Goal: Communication & Community: Answer question/provide support

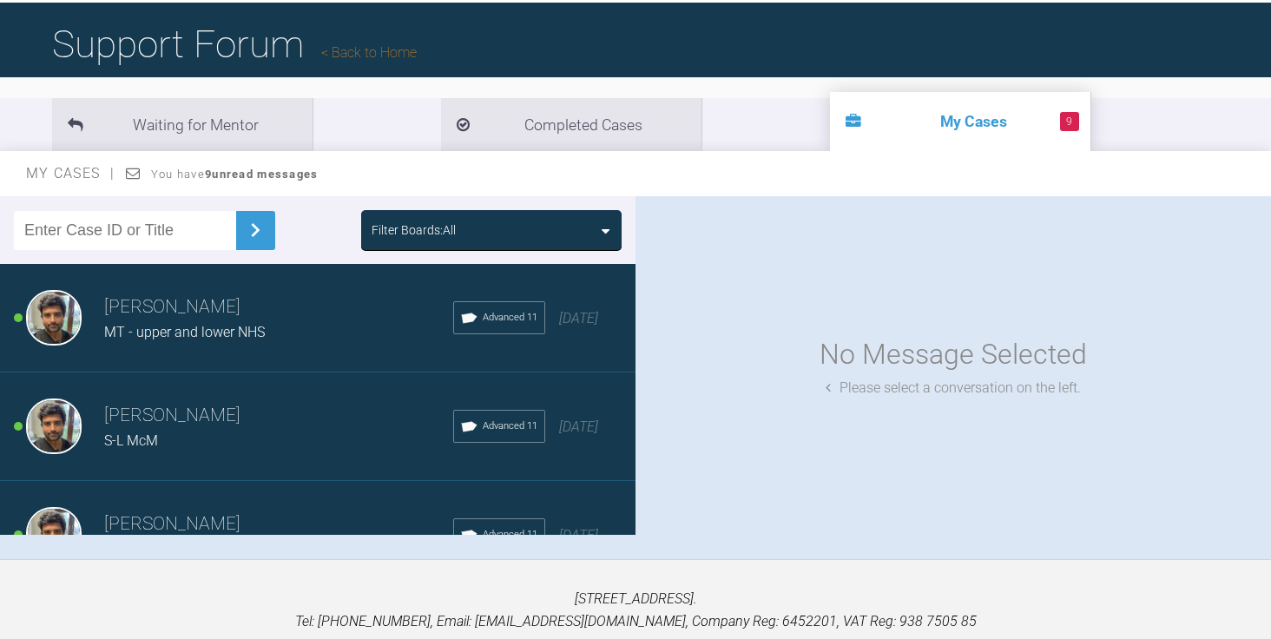
scroll to position [161, 0]
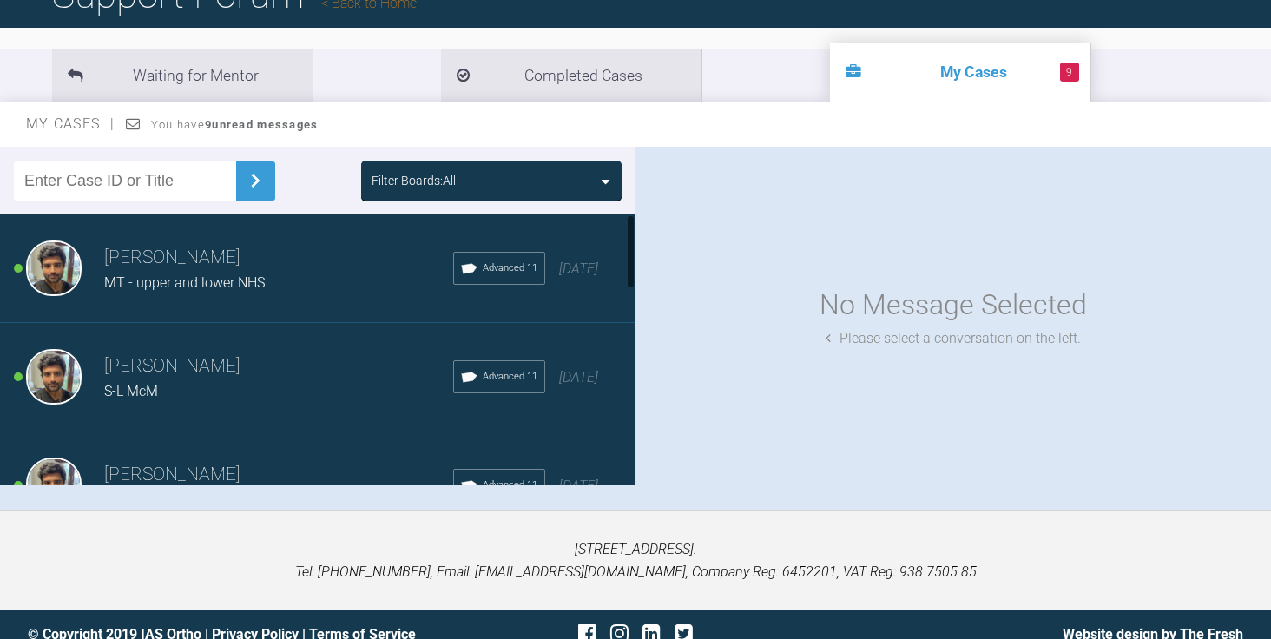
click at [272, 277] on div "MT - upper and lower NHS" at bounding box center [278, 283] width 349 height 23
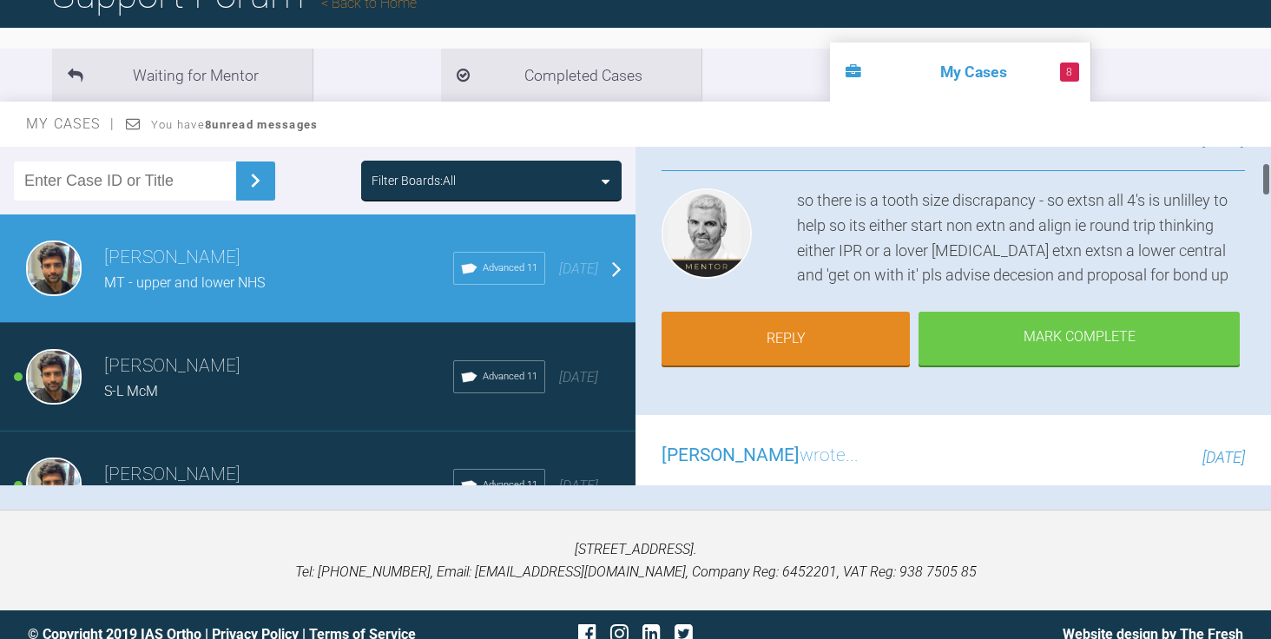
scroll to position [184, 0]
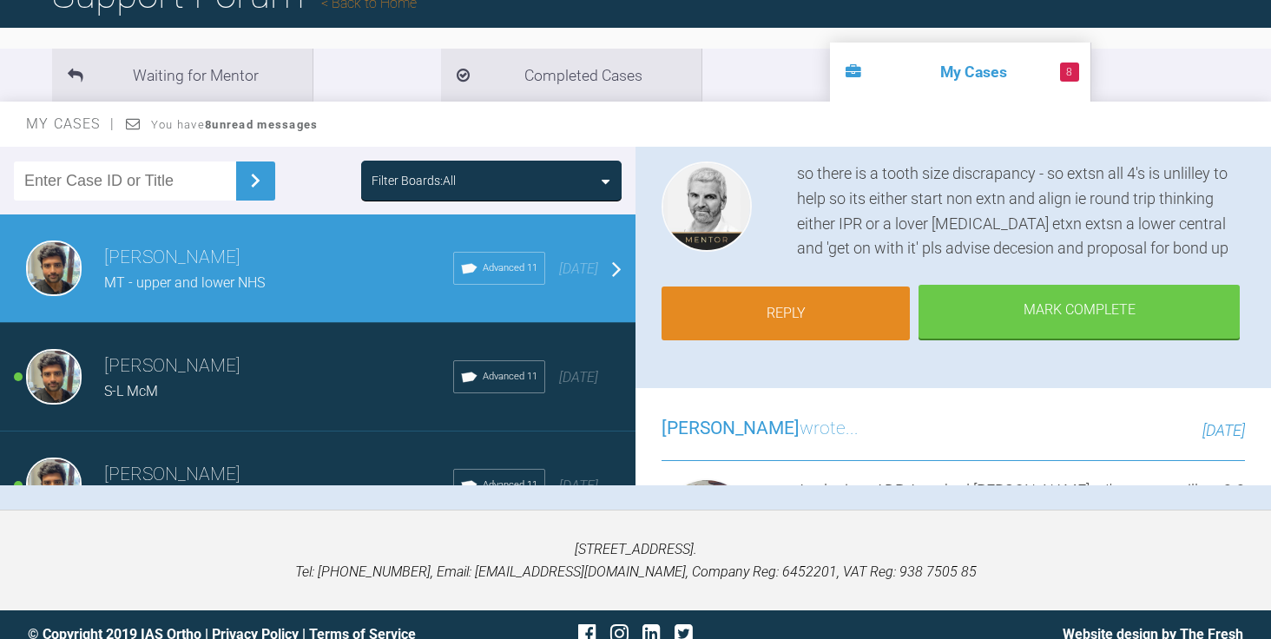
click at [820, 304] on link "Reply" at bounding box center [786, 314] width 248 height 54
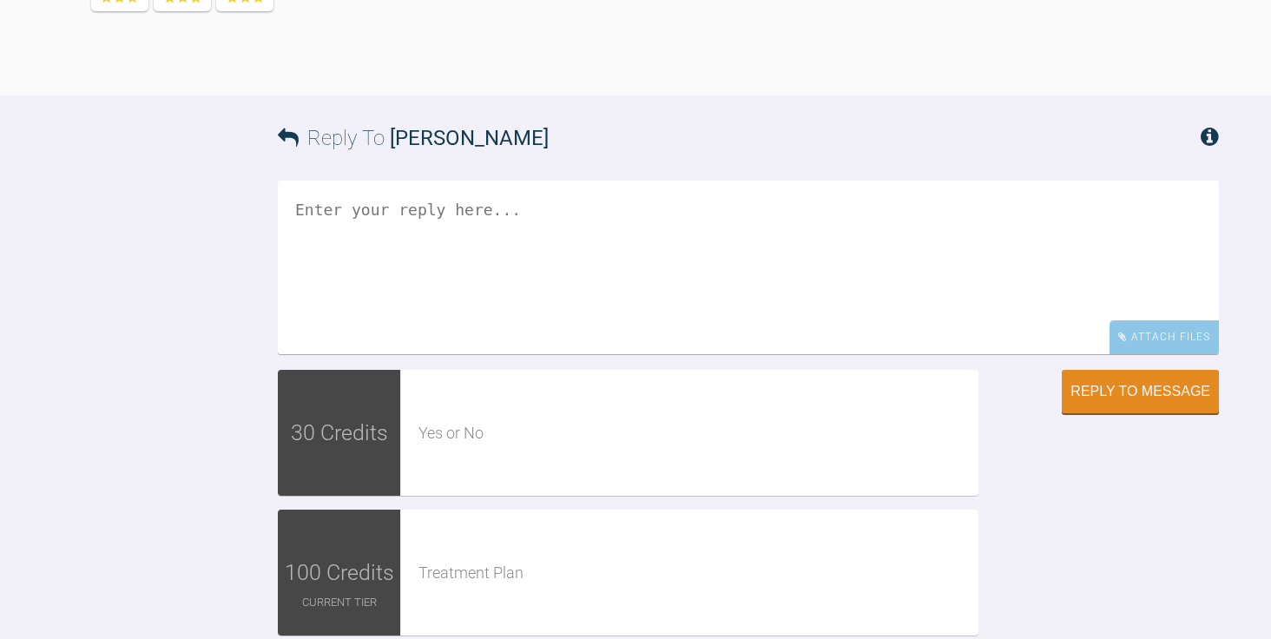
scroll to position [4767, 0]
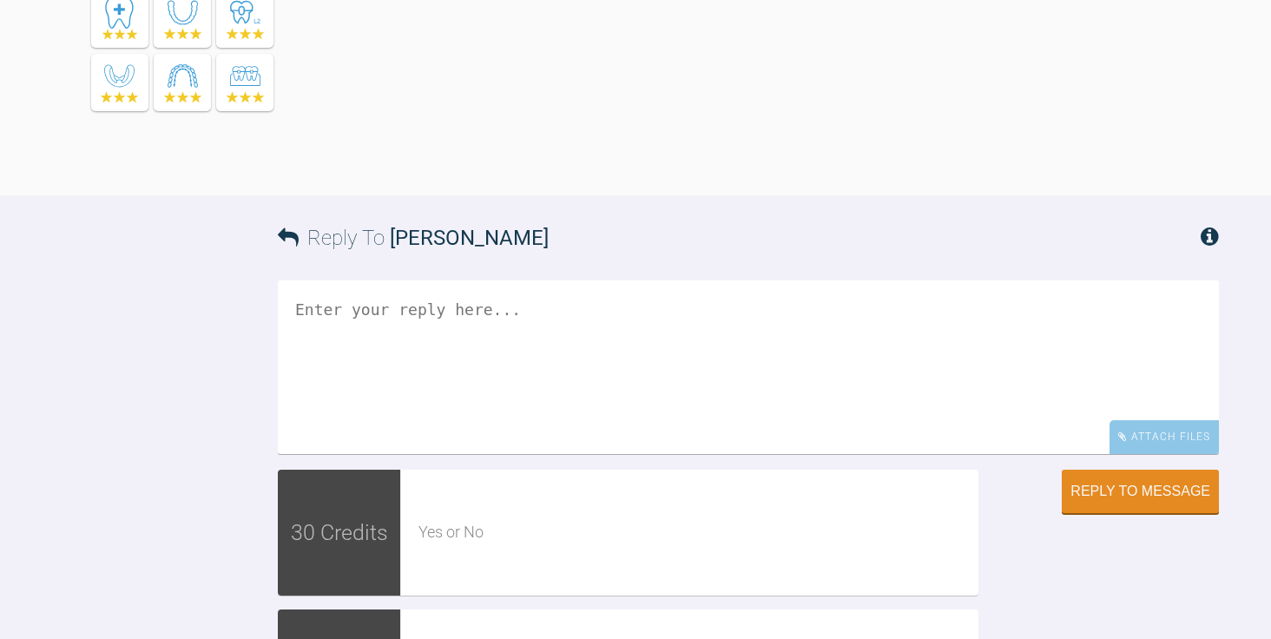
click at [754, 445] on textarea at bounding box center [748, 367] width 941 height 174
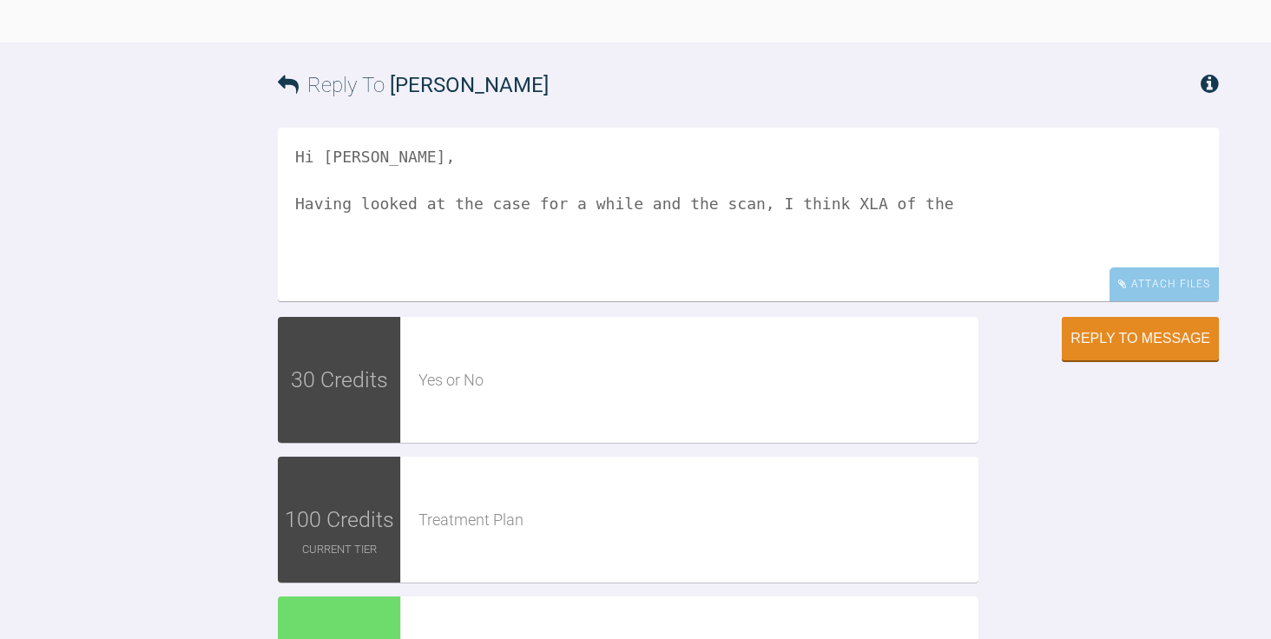
scroll to position [5132, 0]
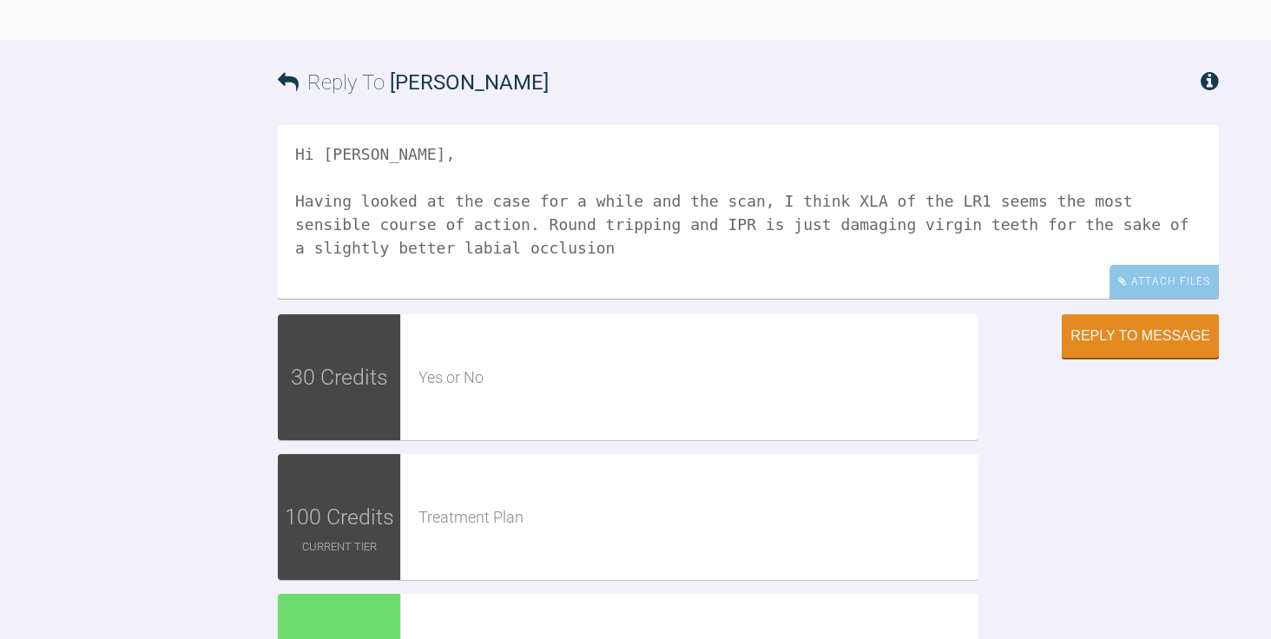
click at [352, 125] on textarea "Hi [PERSON_NAME], Having looked at the case for a while and the scan, I think X…" at bounding box center [748, 212] width 941 height 174
drag, startPoint x: 350, startPoint y: 123, endPoint x: 860, endPoint y: 142, distance: 510.9
click at [860, 142] on textarea "Hi [PERSON_NAME], Having looked at the case for a while and the scan, I think X…" at bounding box center [748, 212] width 941 height 174
click at [899, 125] on textarea "Hi [PERSON_NAME], Having looked at the case for a while and the scan, I think X…" at bounding box center [748, 212] width 941 height 174
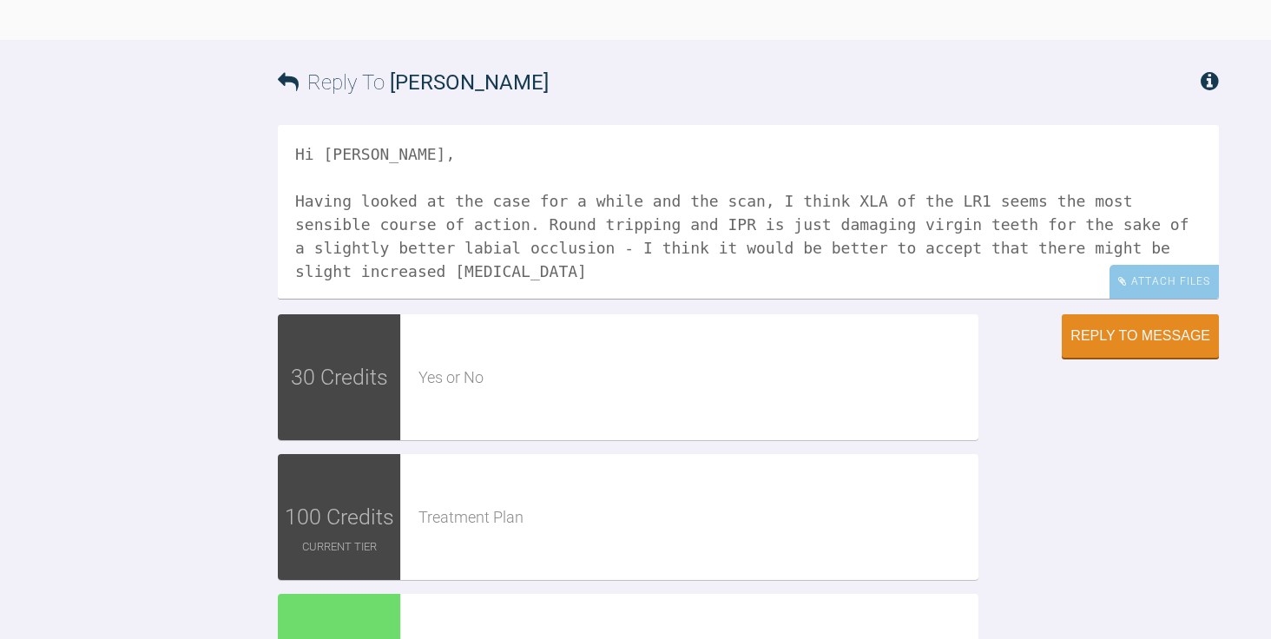
click at [396, 144] on textarea "Hi [PERSON_NAME], Having looked at the case for a while and the scan, I think X…" at bounding box center [748, 212] width 941 height 174
click at [586, 147] on textarea "Hi [PERSON_NAME], Having looked at the case for a while and the scan, I think X…" at bounding box center [748, 212] width 941 height 174
click at [359, 149] on textarea "Hi [PERSON_NAME], Having looked at the case for a while and the scan, I think X…" at bounding box center [748, 212] width 941 height 174
click at [1020, 158] on textarea "Hi [PERSON_NAME], Having looked at the case for a while and the scan, I think X…" at bounding box center [748, 212] width 941 height 174
click at [1116, 125] on textarea "Hi [PERSON_NAME], Having looked at the case for a while and the scan, I think X…" at bounding box center [748, 212] width 941 height 174
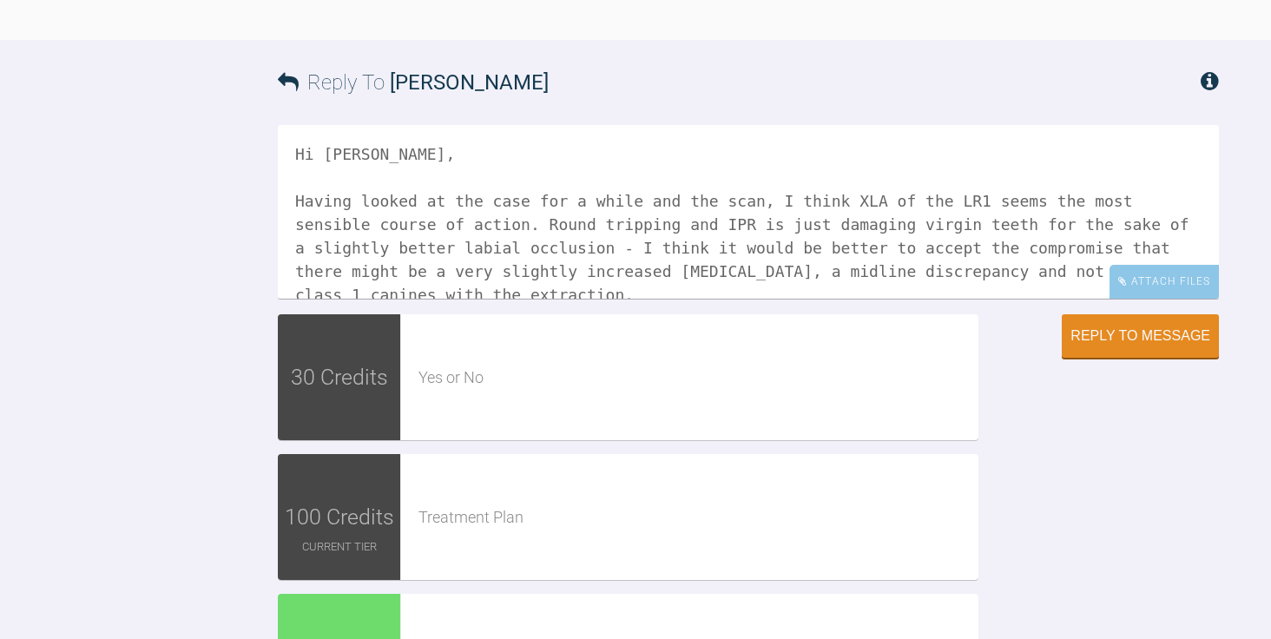
click at [977, 168] on textarea "Hi [PERSON_NAME], Having looked at the case for a while and the scan, I think X…" at bounding box center [748, 212] width 941 height 174
type textarea "Hi [PERSON_NAME], Having looked at the case for a while and the scan, I think X…"
click at [1094, 316] on button "Reply to Message" at bounding box center [1140, 337] width 157 height 43
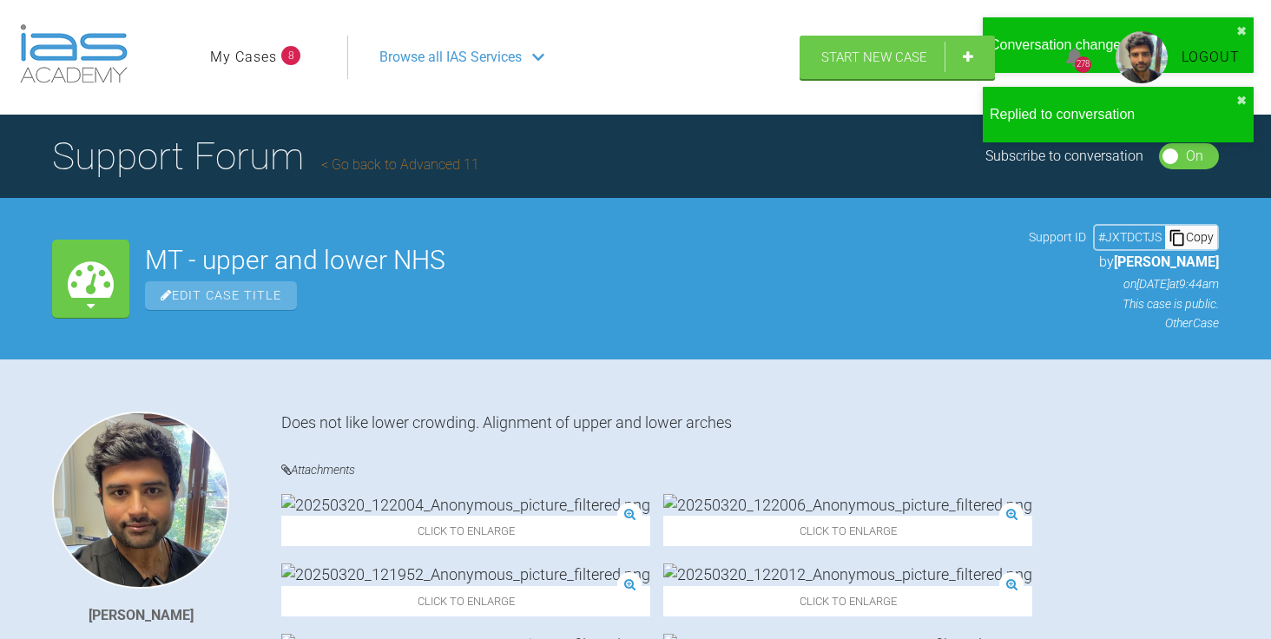
scroll to position [0, 0]
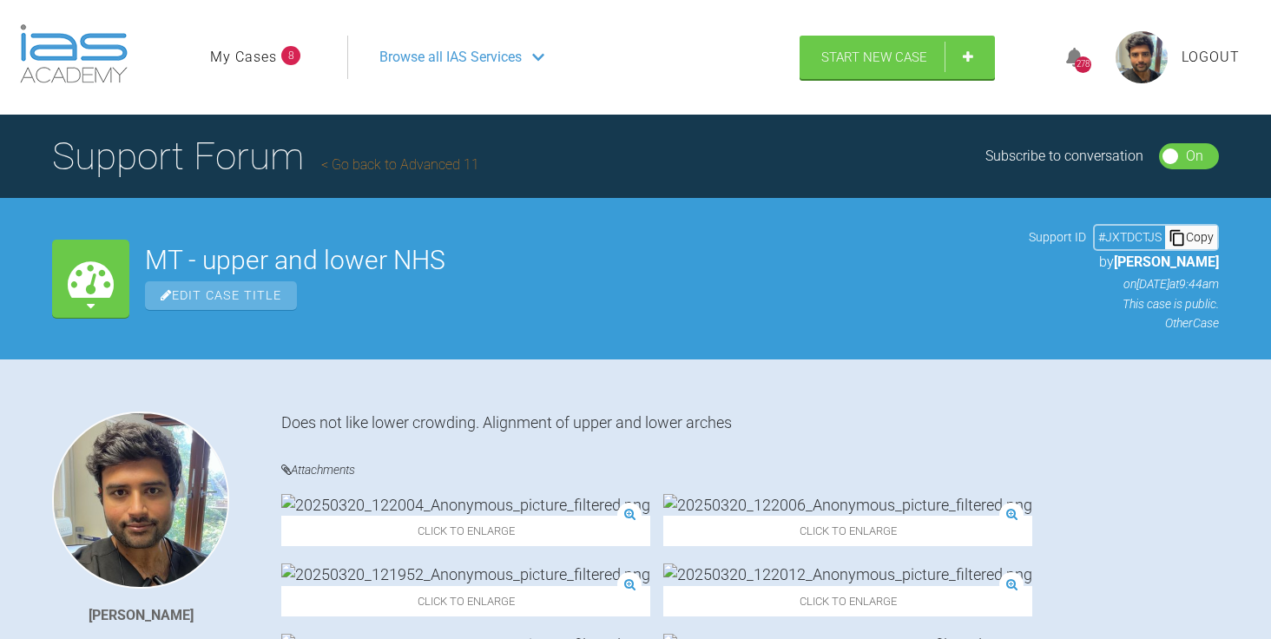
click at [229, 62] on link "My Cases" at bounding box center [243, 57] width 67 height 23
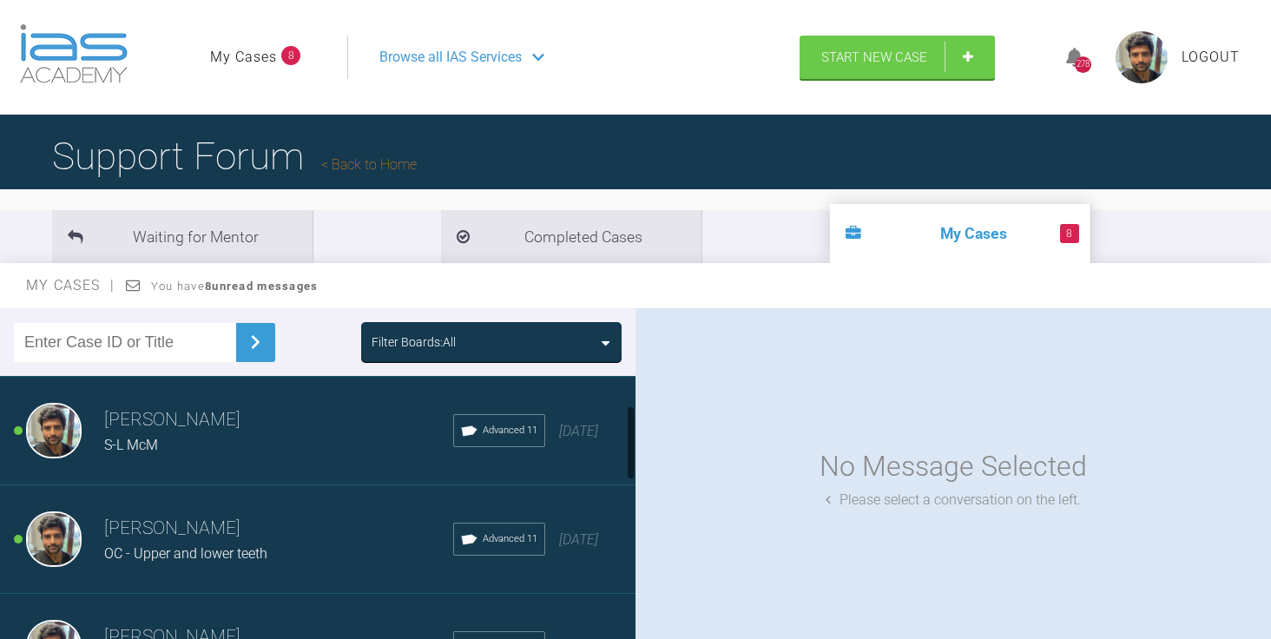
scroll to position [87, 0]
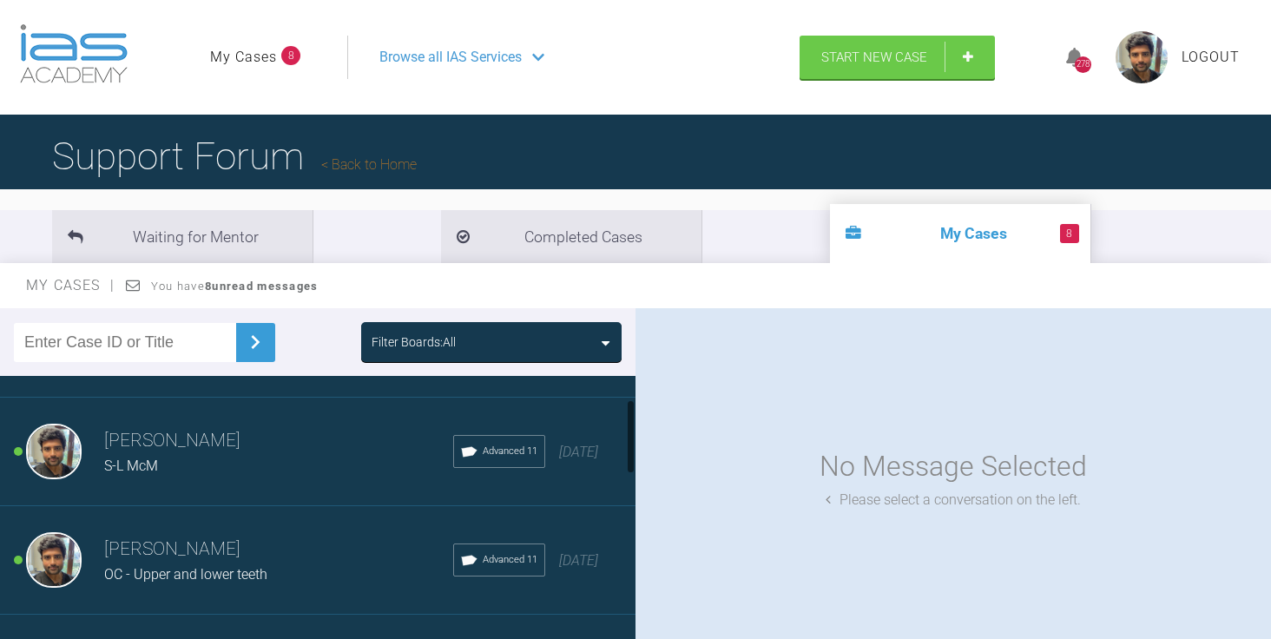
click at [292, 460] on div "S-L McM" at bounding box center [278, 466] width 349 height 23
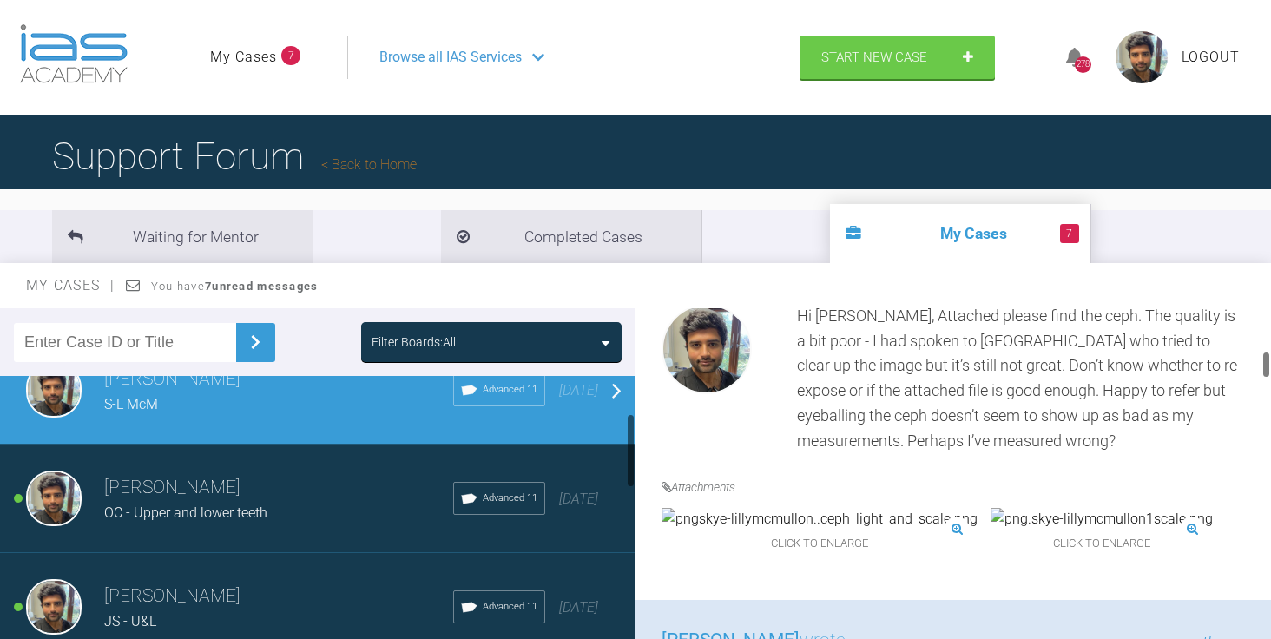
scroll to position [154, 0]
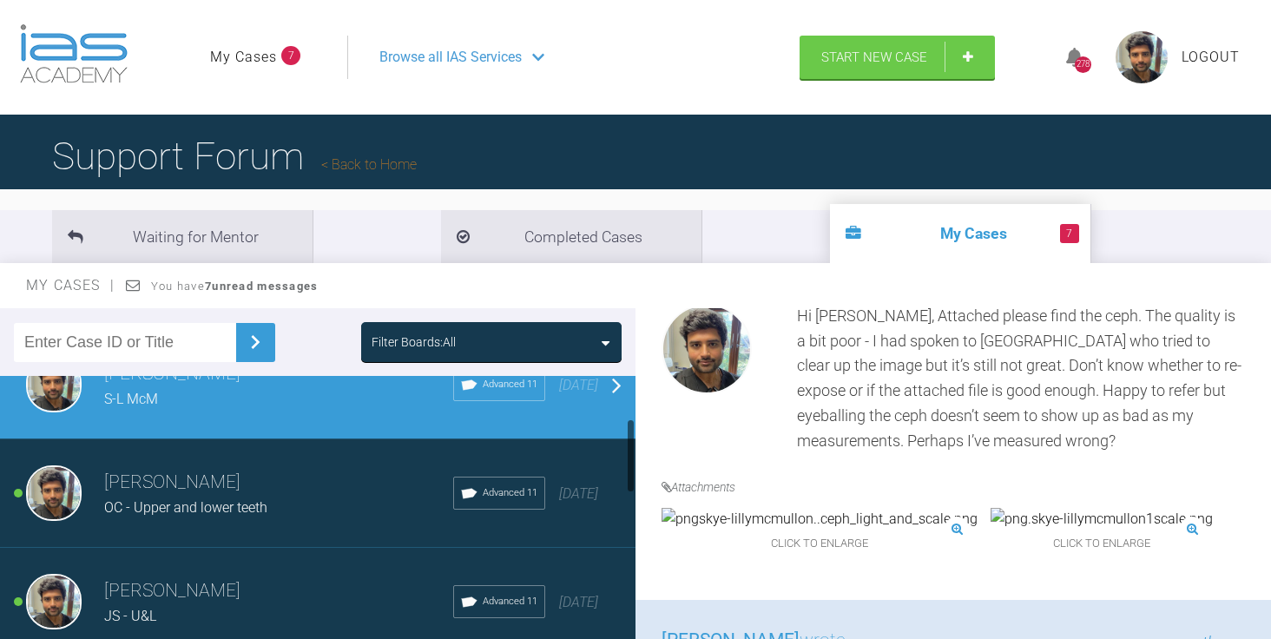
click at [295, 477] on h3 "[PERSON_NAME]" at bounding box center [278, 483] width 349 height 30
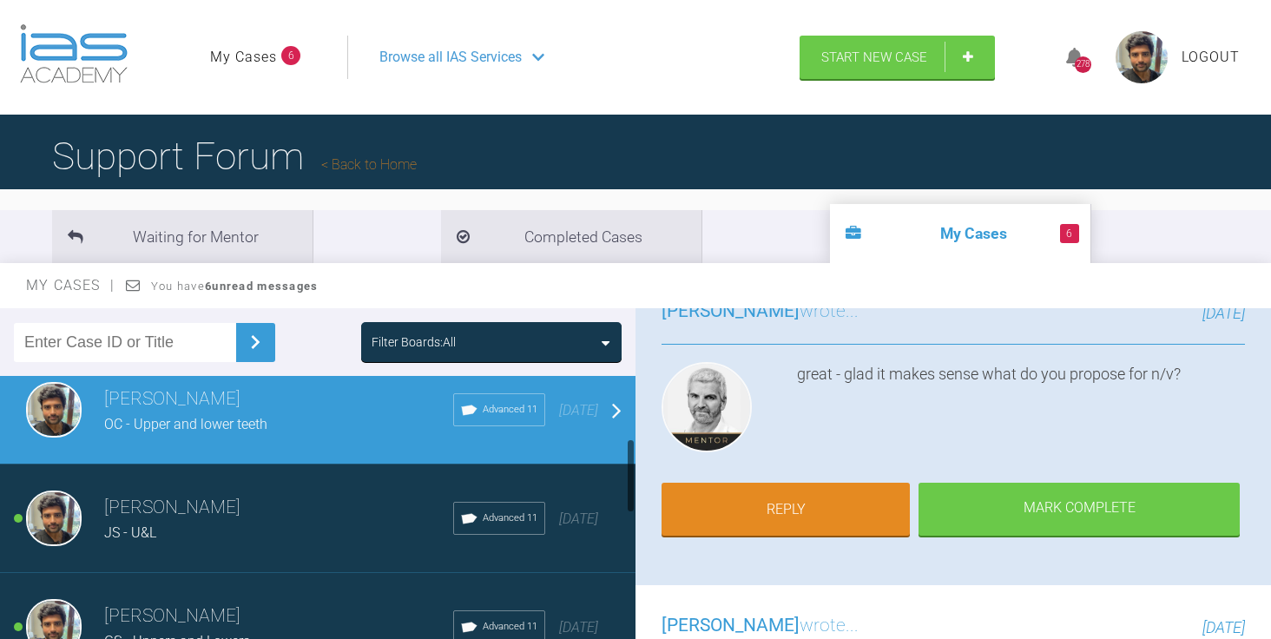
scroll to position [262, 0]
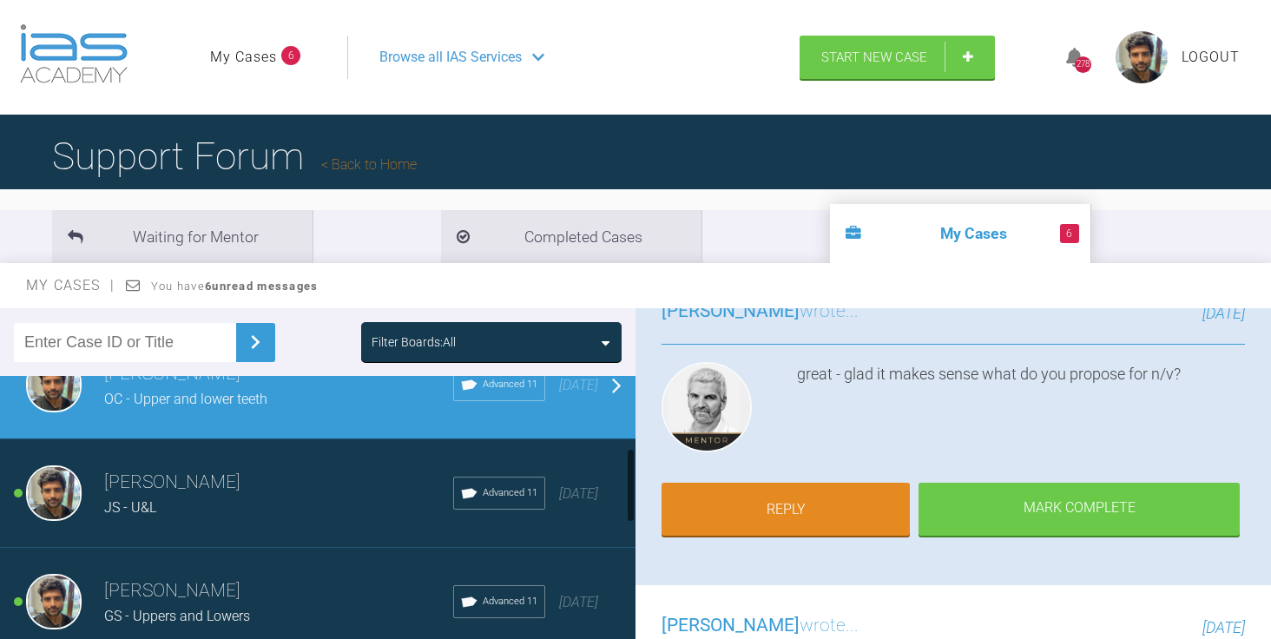
click at [302, 483] on h3 "[PERSON_NAME]" at bounding box center [278, 483] width 349 height 30
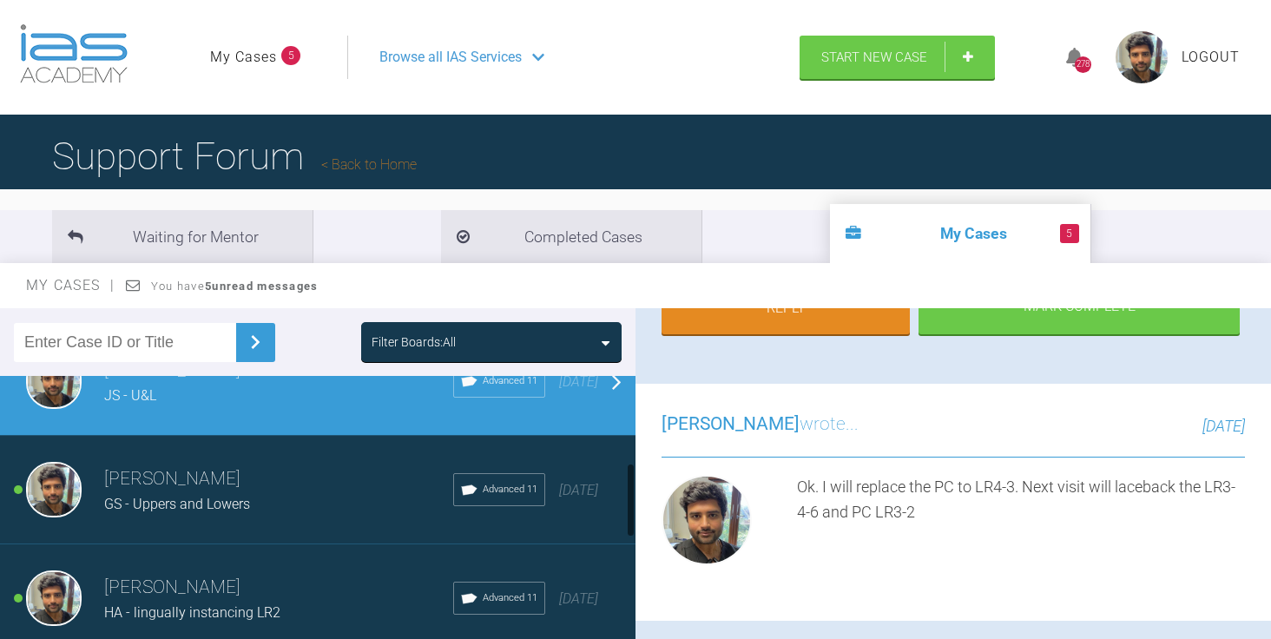
scroll to position [399, 0]
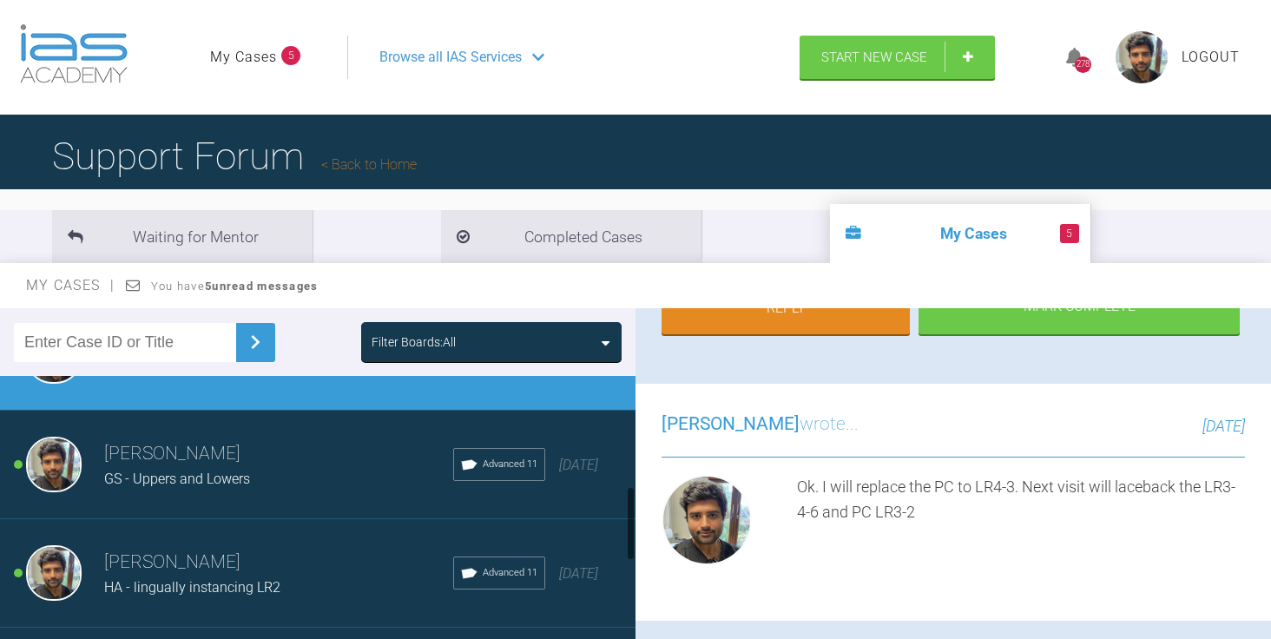
click at [336, 468] on div "GS - Uppers and Lowers" at bounding box center [278, 479] width 349 height 23
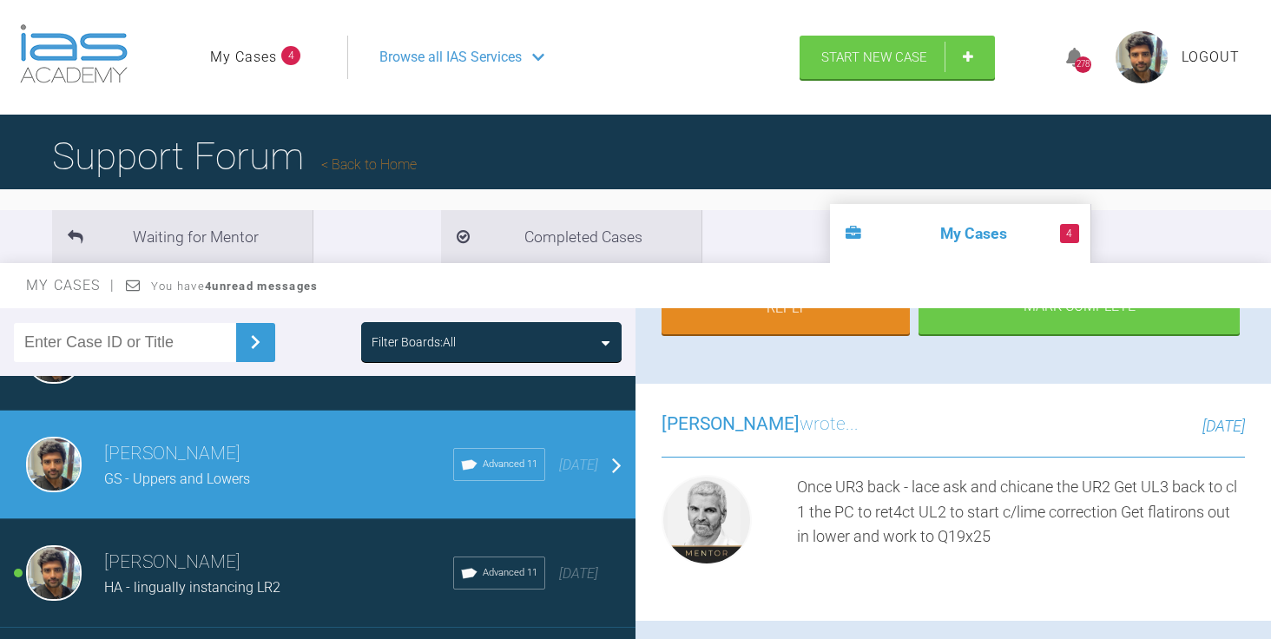
click at [277, 545] on div "[PERSON_NAME] HA - lingually instancing LR2 Advanced 11 [DATE]" at bounding box center [318, 573] width 636 height 109
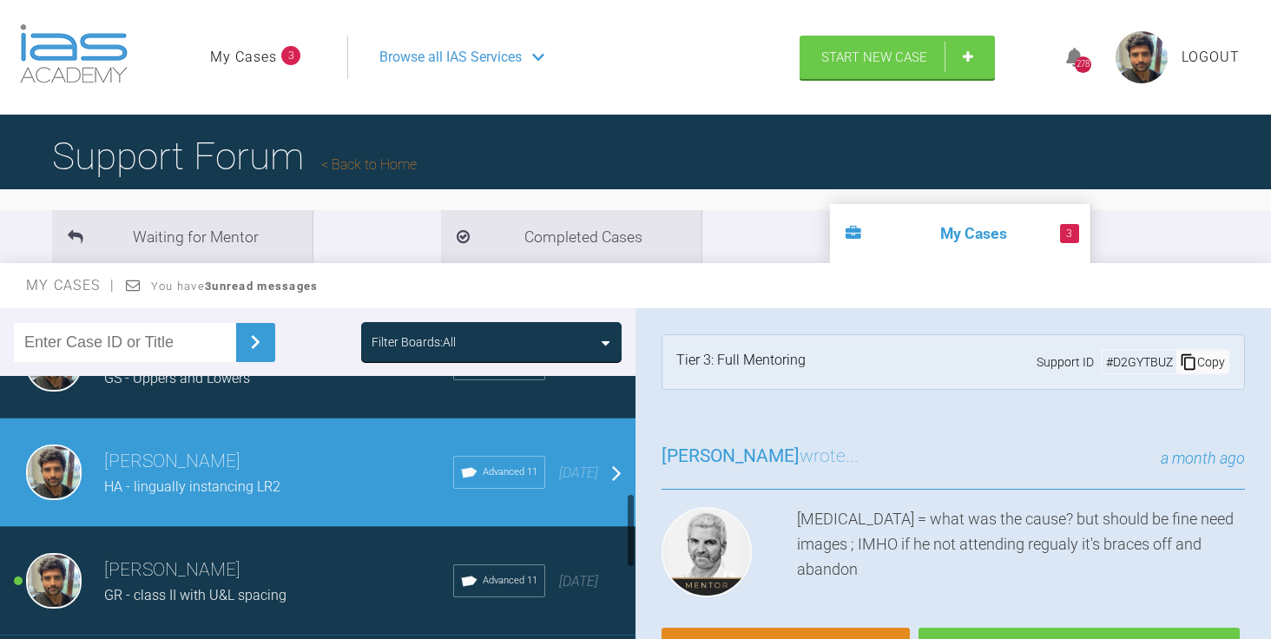
scroll to position [541, 0]
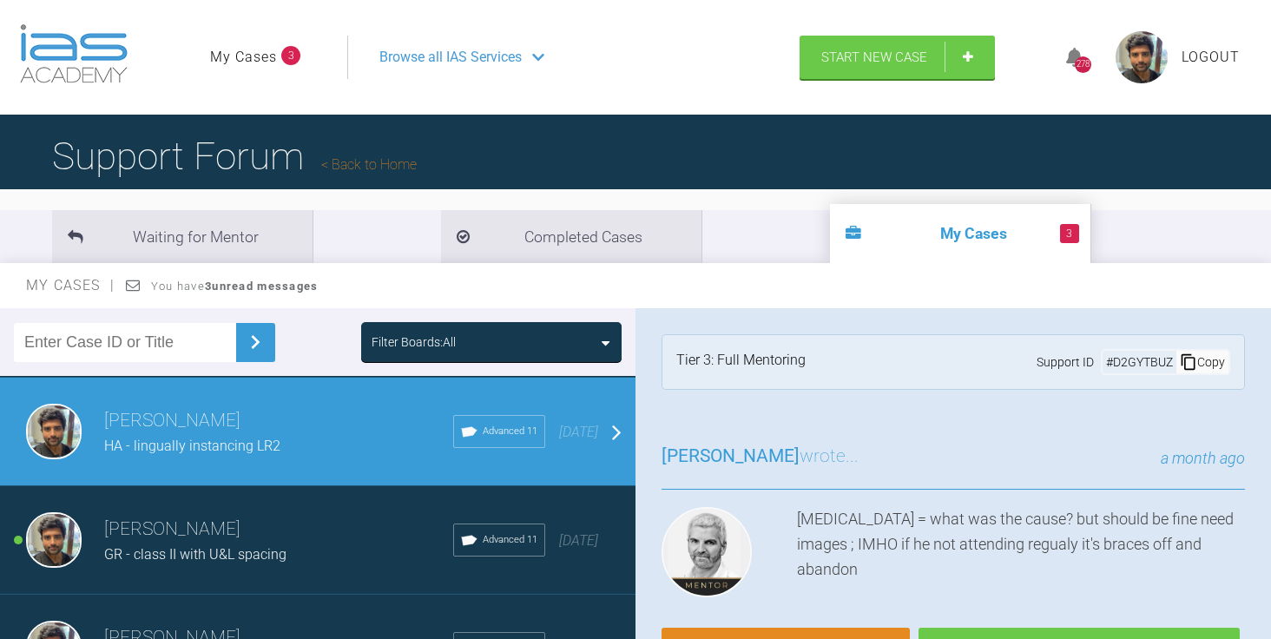
click at [325, 536] on h3 "[PERSON_NAME]" at bounding box center [278, 530] width 349 height 30
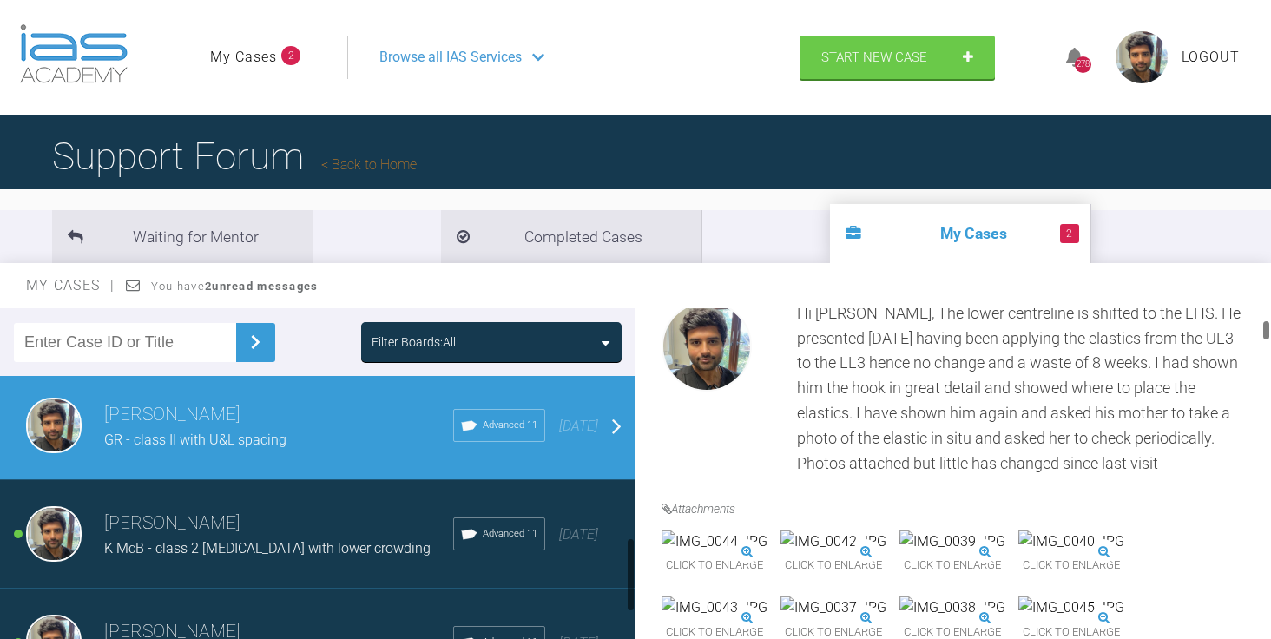
scroll to position [704, 0]
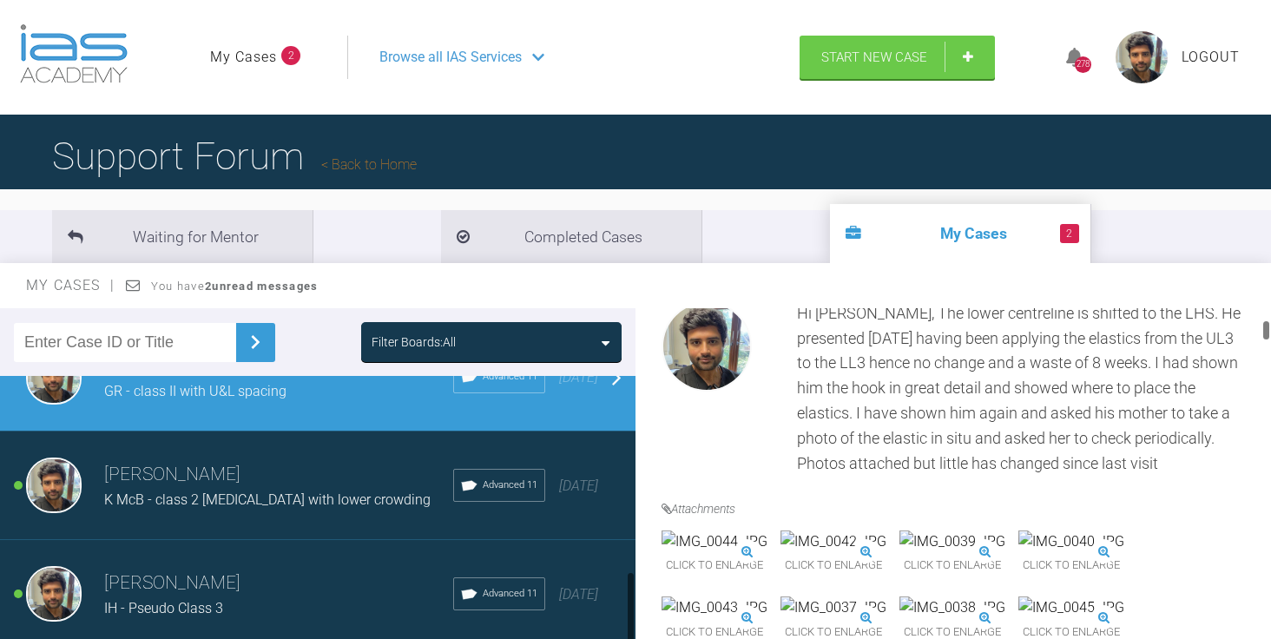
click at [307, 497] on span "K McB - class 2 [MEDICAL_DATA] with lower crowding" at bounding box center [267, 499] width 326 height 16
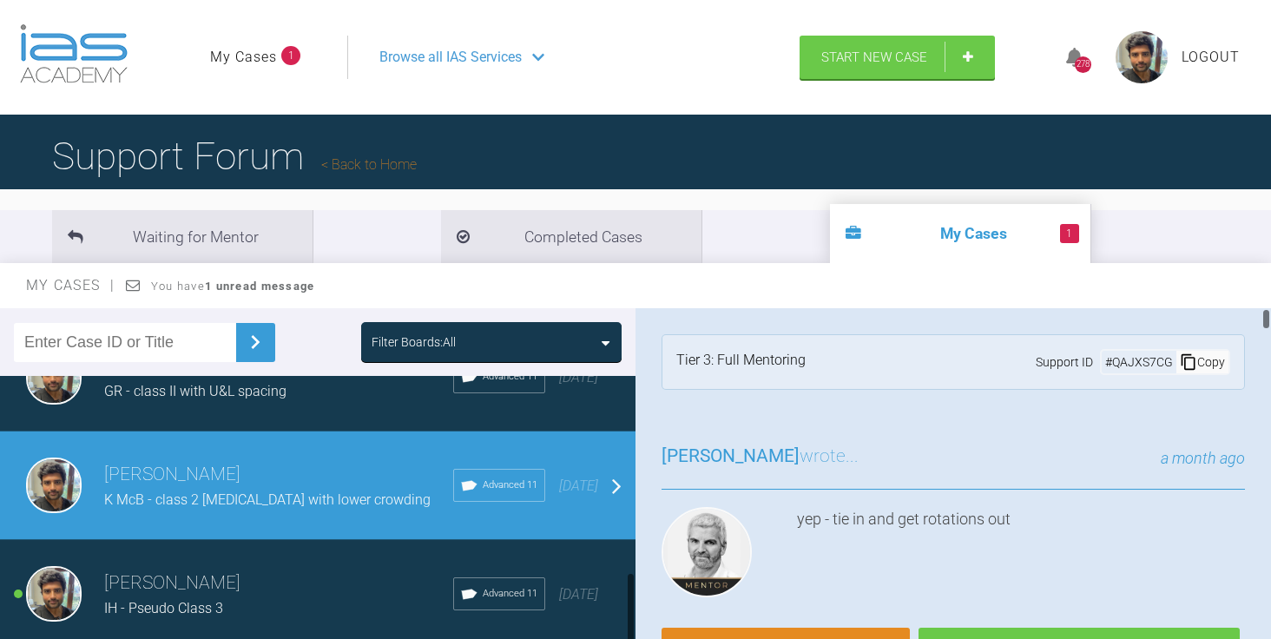
scroll to position [0, 0]
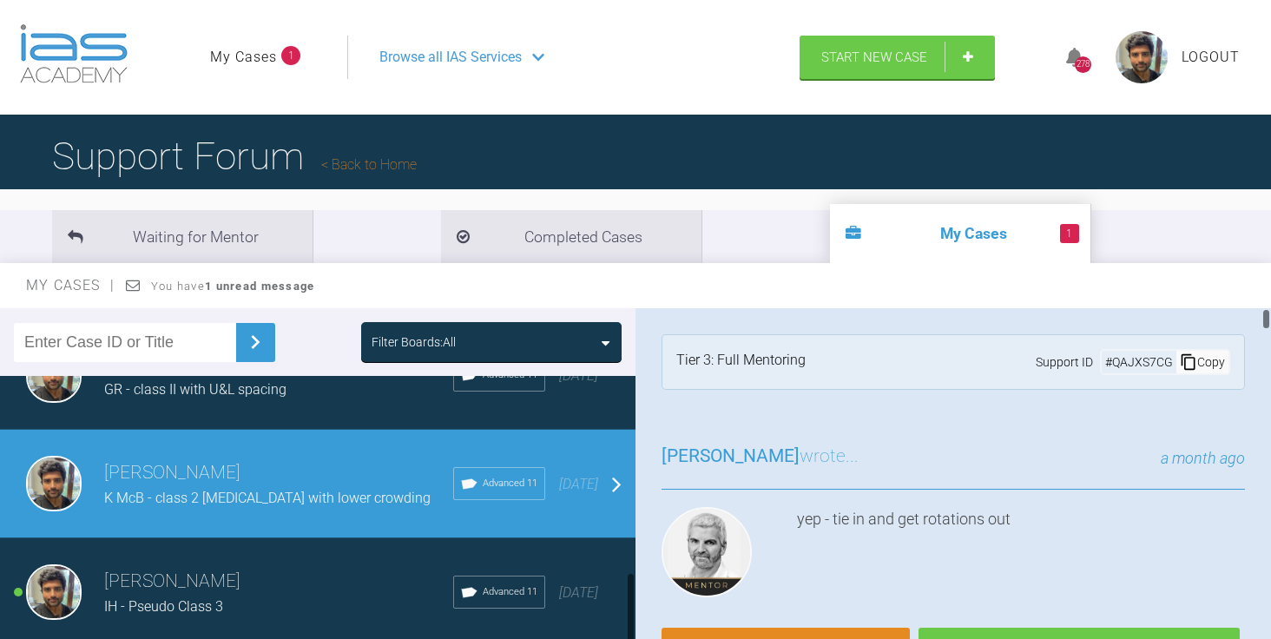
click at [288, 570] on h3 "[PERSON_NAME]" at bounding box center [278, 582] width 349 height 30
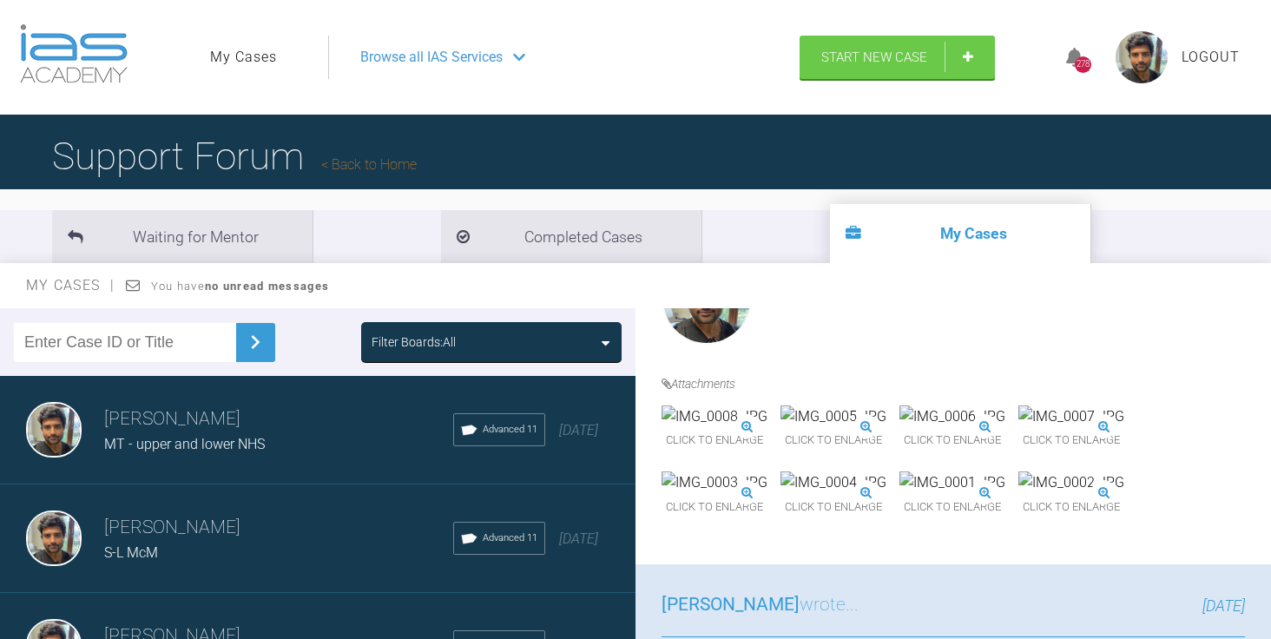
click at [344, 418] on h3 "[PERSON_NAME]" at bounding box center [278, 420] width 349 height 30
